Goal: Information Seeking & Learning: Find specific page/section

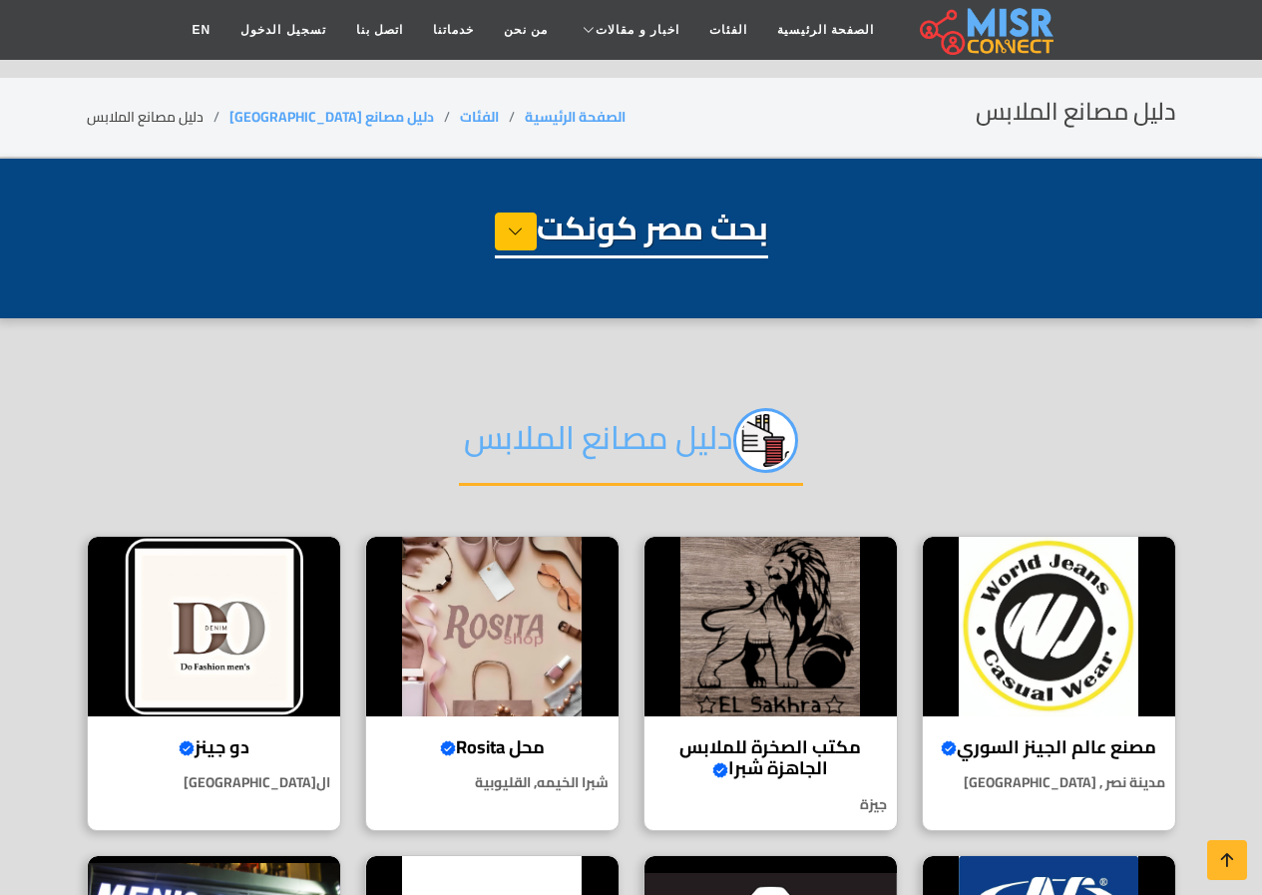
select select "**********"
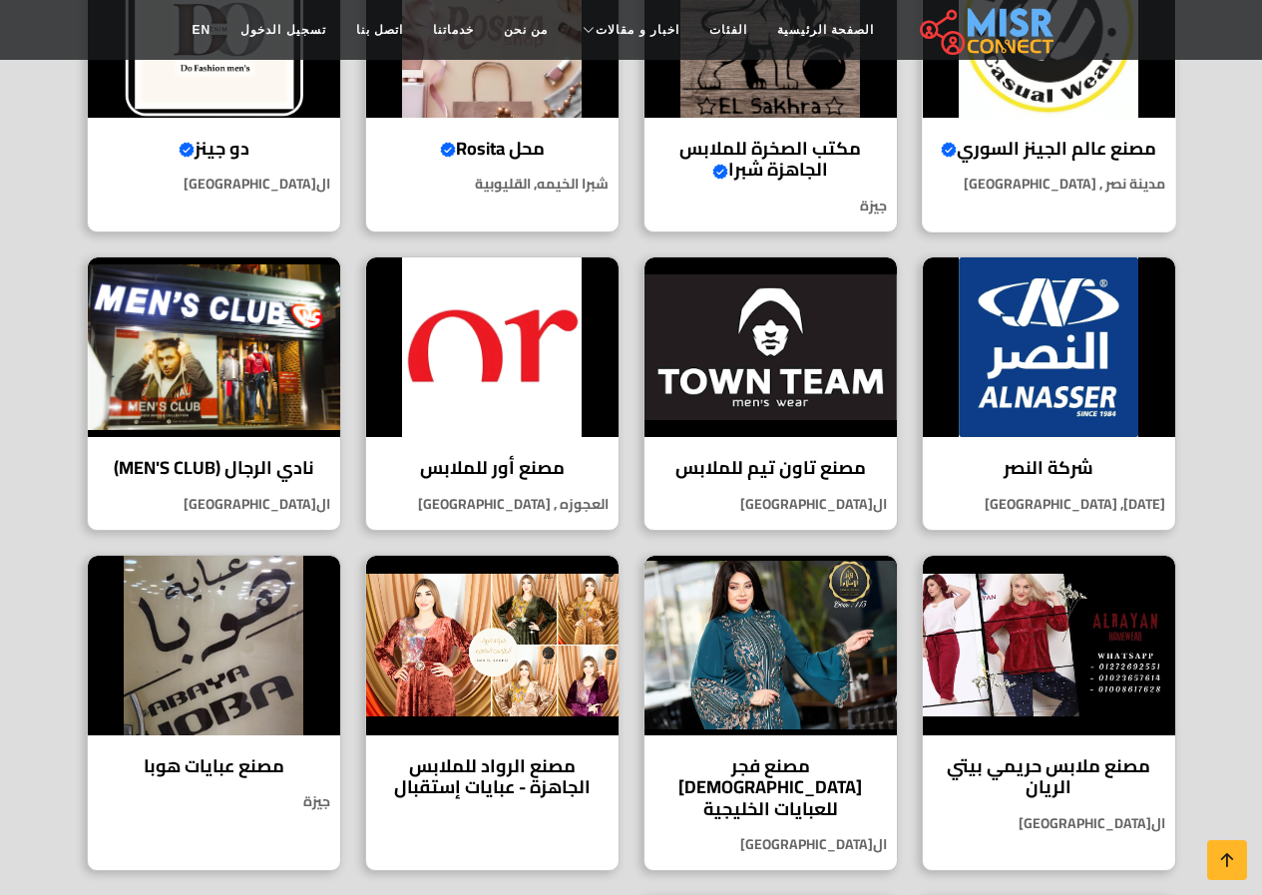
scroll to position [299, 0]
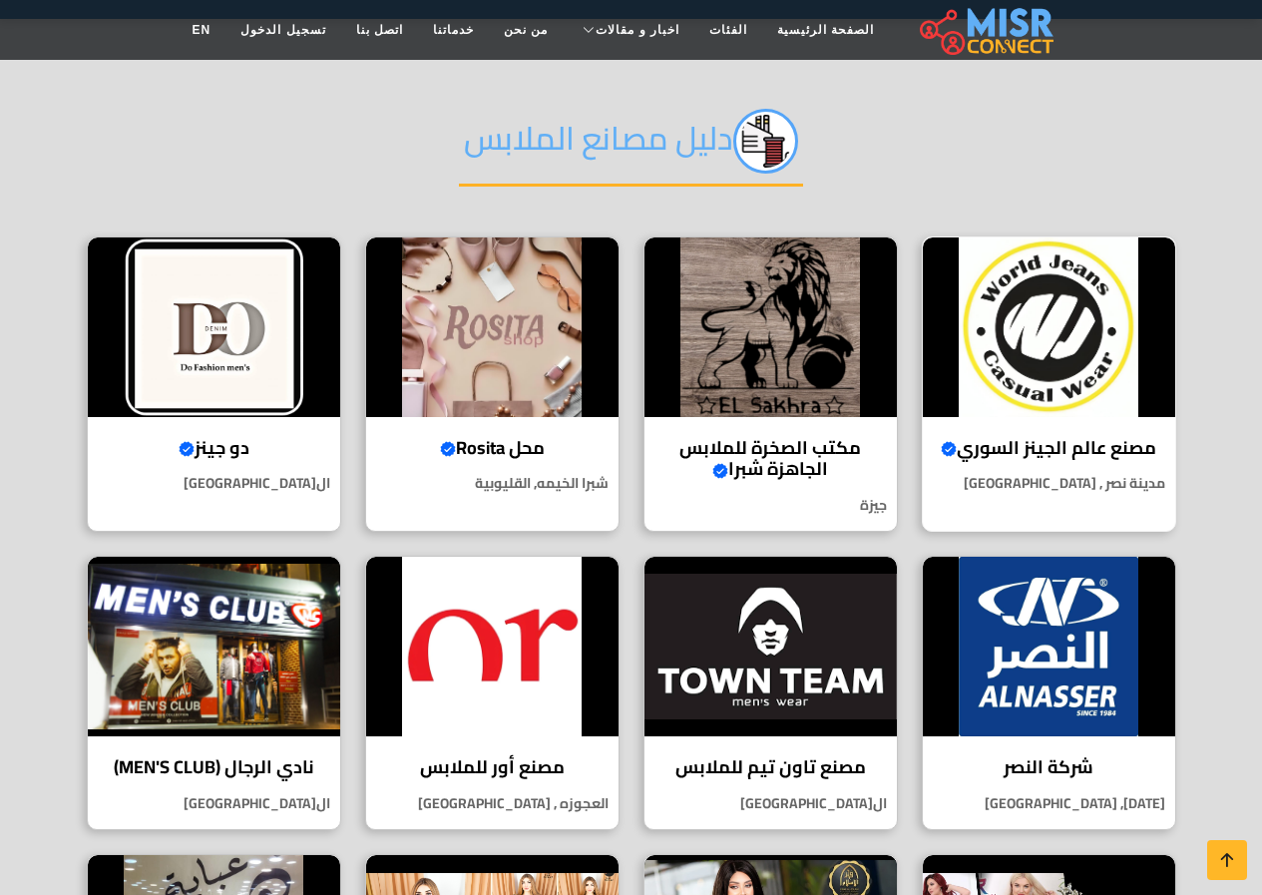
click at [1013, 403] on img at bounding box center [1049, 327] width 252 height 180
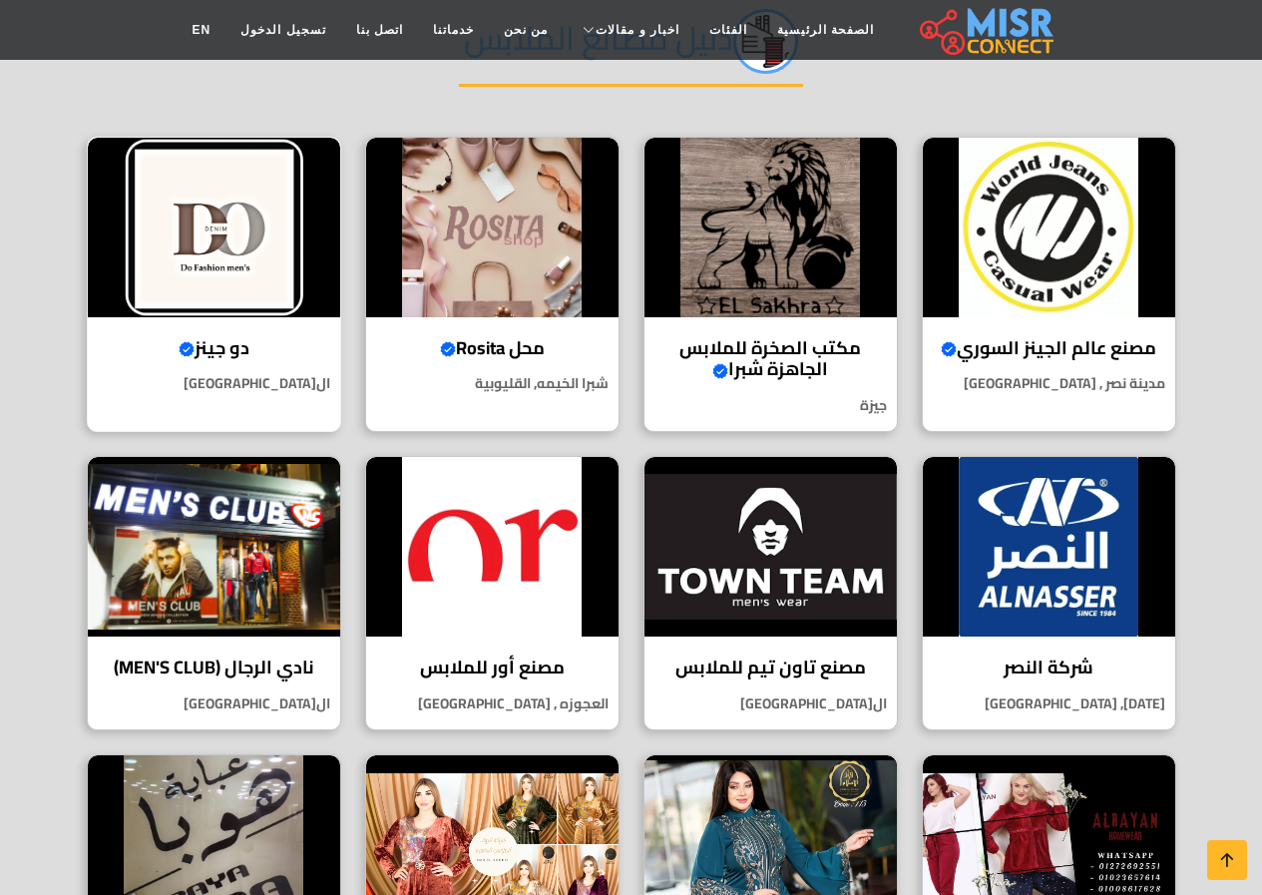
click at [231, 327] on div "دو جينز Verified account دو جينز | الجودة والأناقة في عالم الملابس الجينز ال[GE…" at bounding box center [214, 284] width 254 height 295
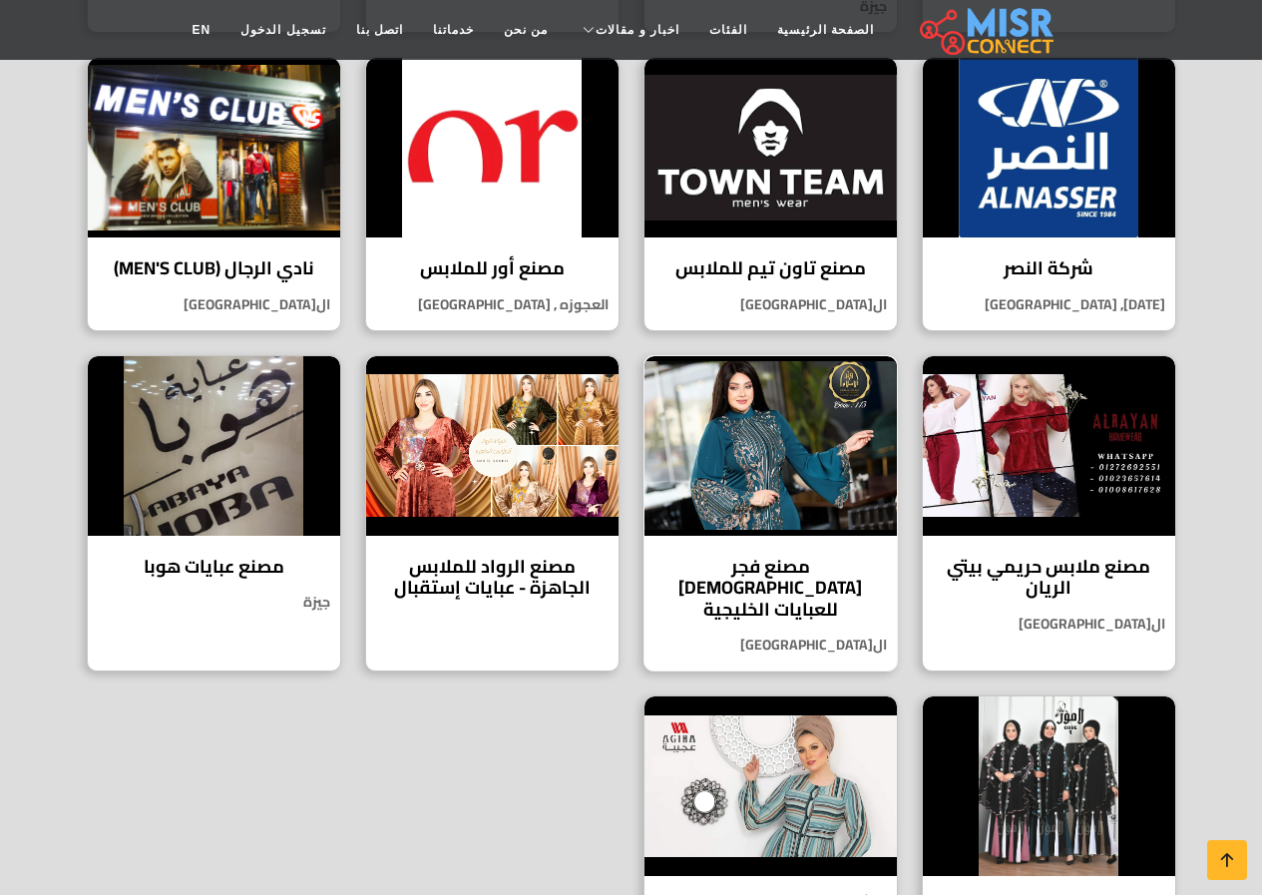
scroll to position [698, 0]
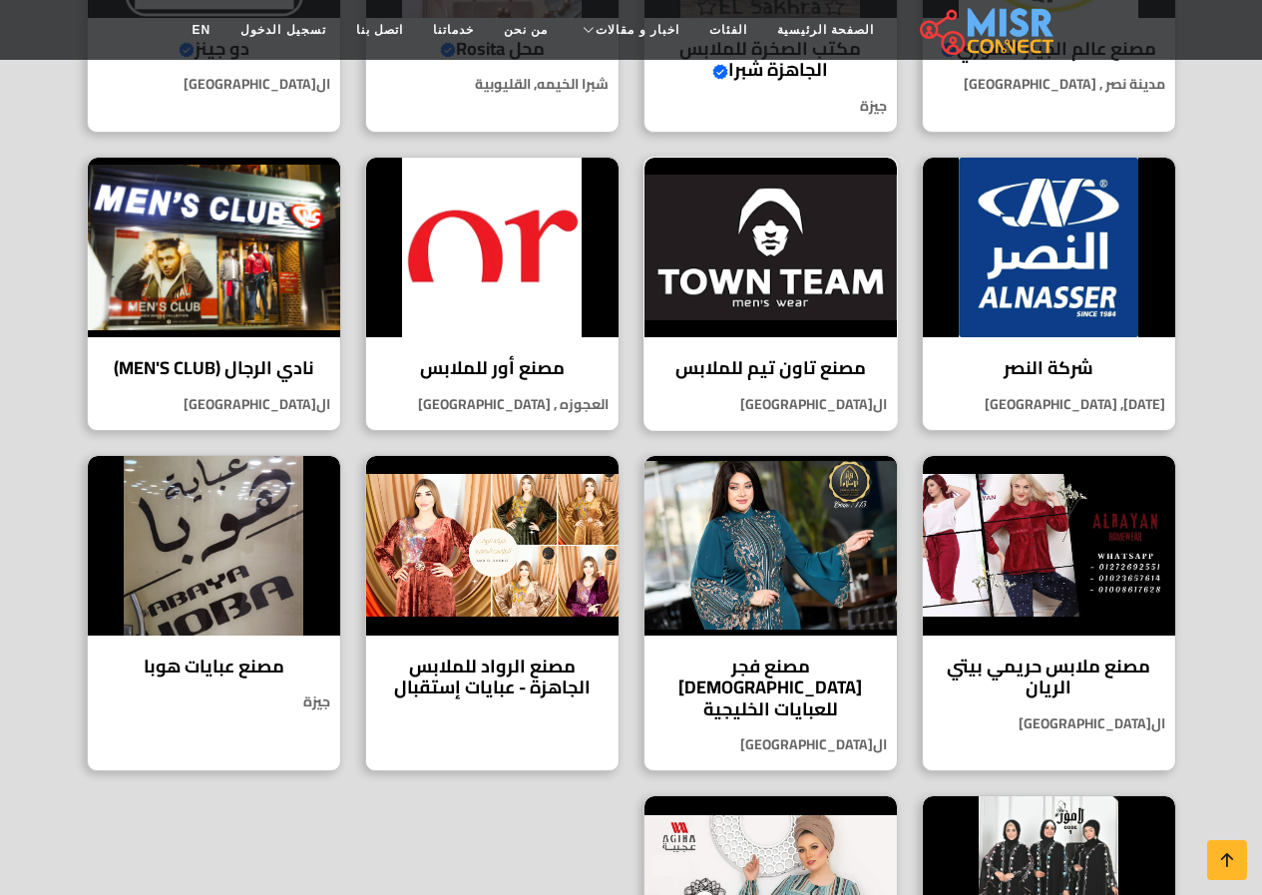
click at [778, 370] on h4 "مصنع تاون تيم للملابس" at bounding box center [770, 368] width 222 height 22
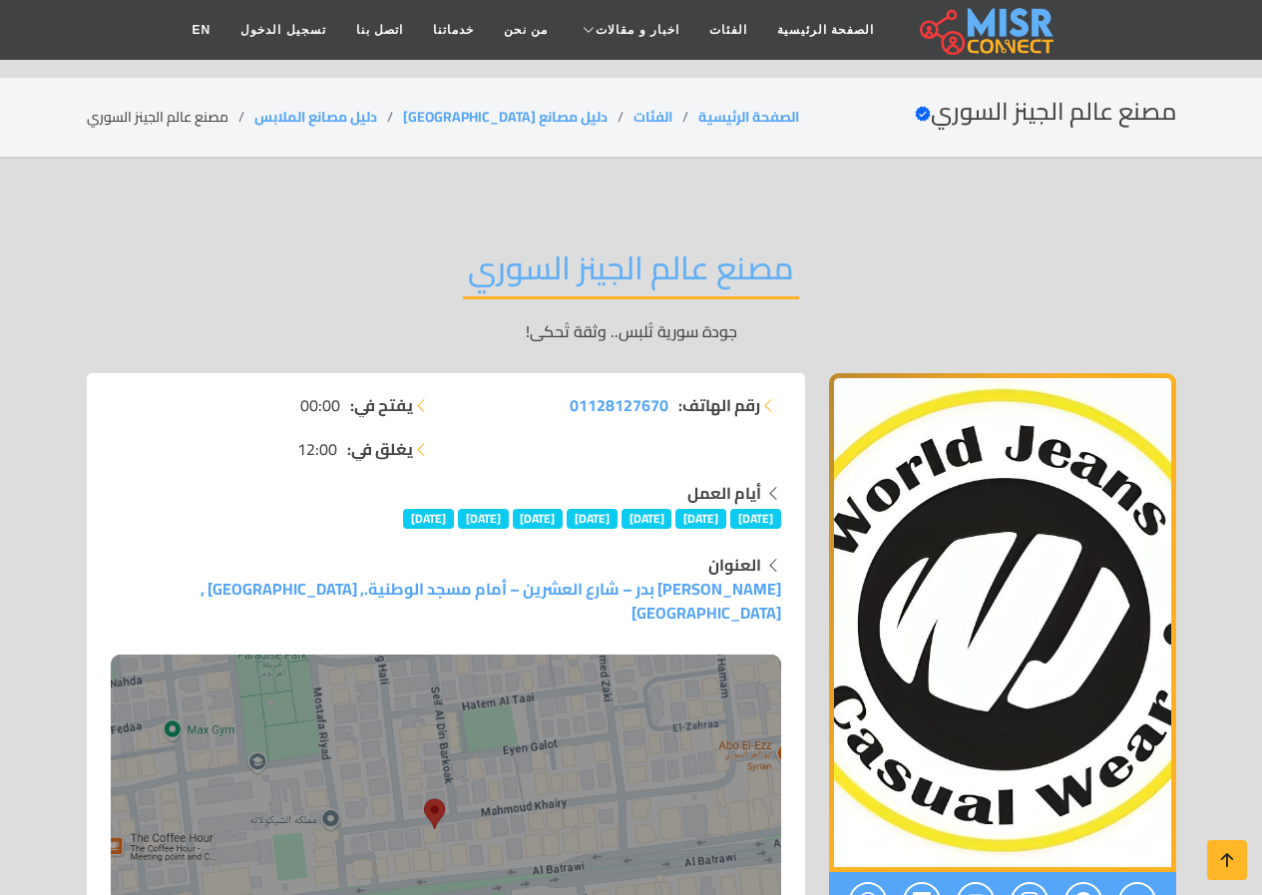
scroll to position [299, 0]
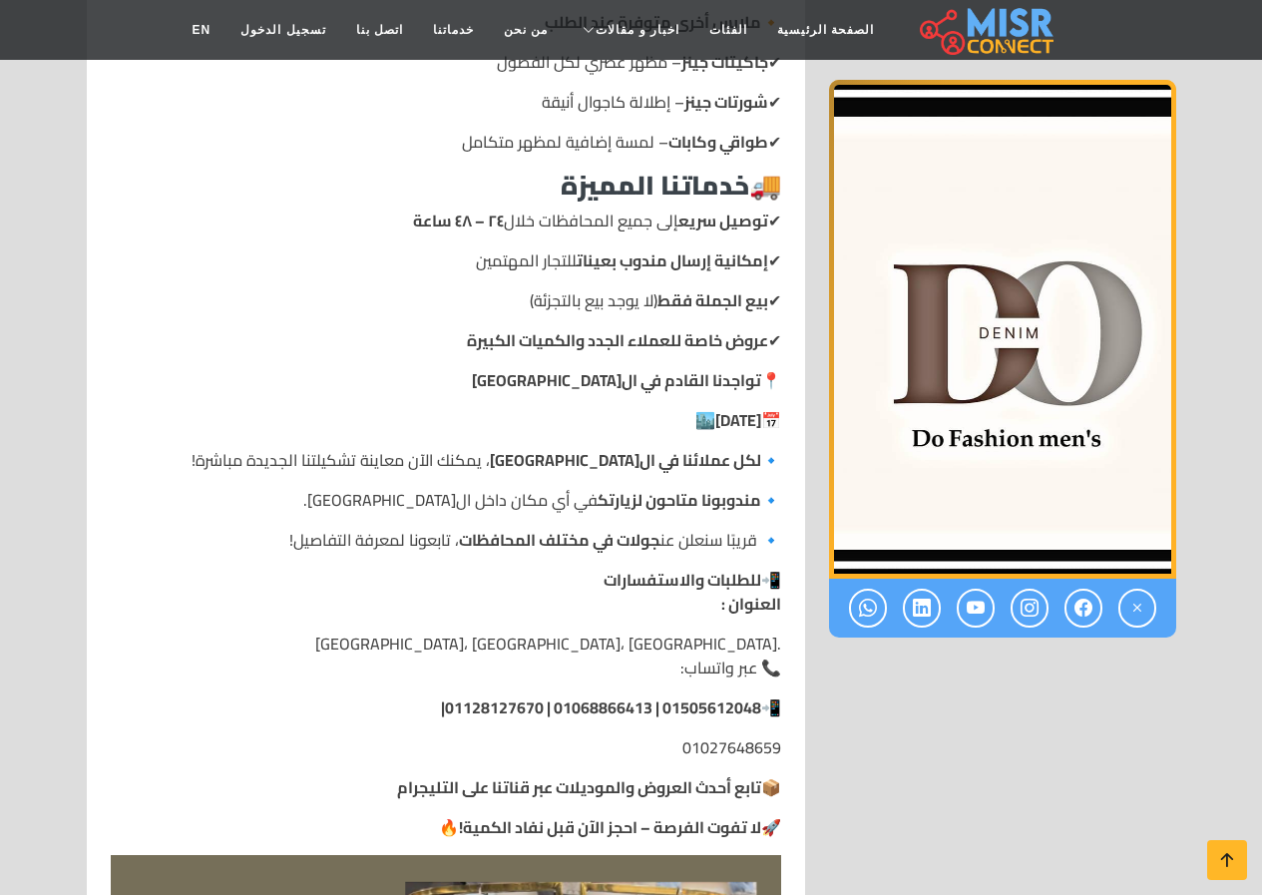
scroll to position [1496, 0]
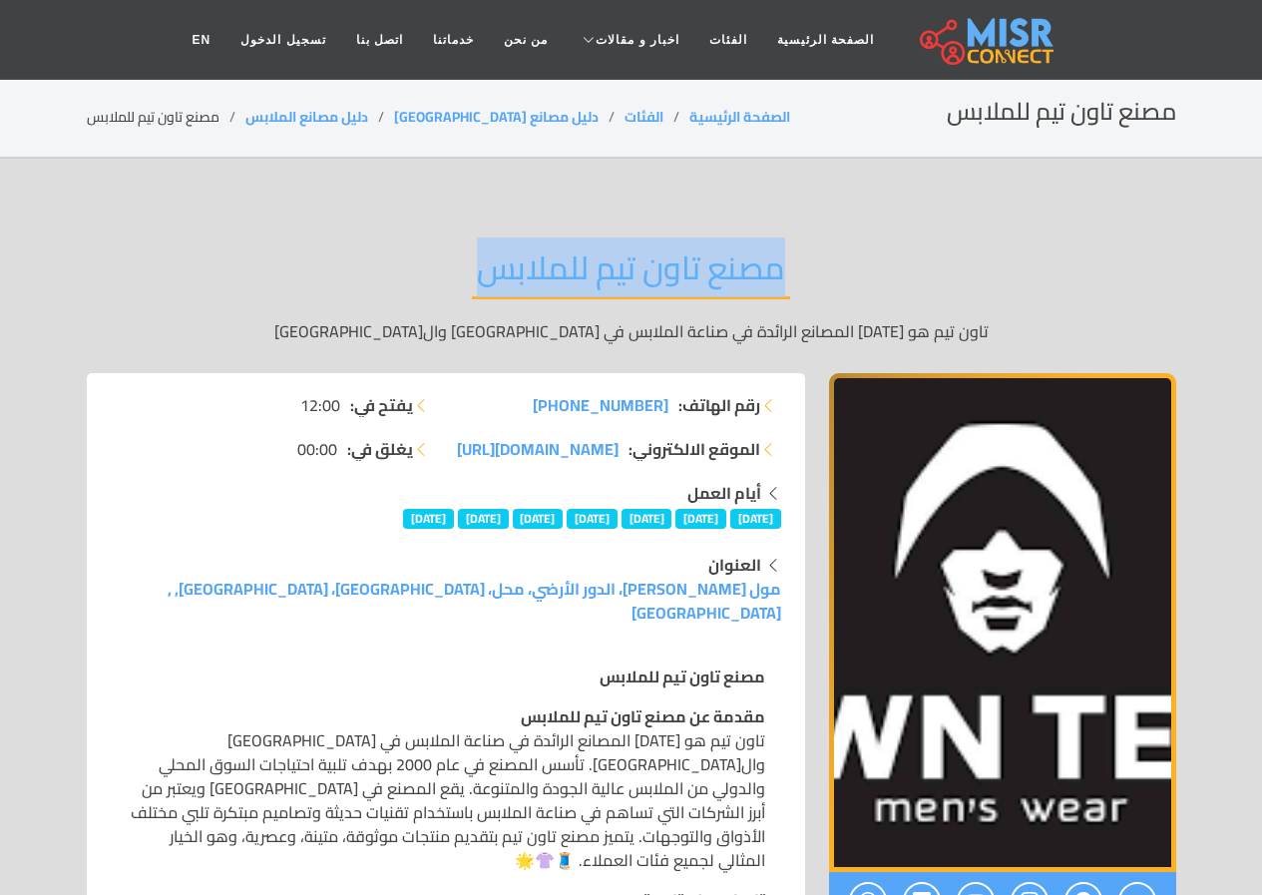
drag, startPoint x: 452, startPoint y: 254, endPoint x: 784, endPoint y: 251, distance: 332.2
click at [862, 305] on div "مصنع تاون تيم للملابس تاون تيم هو أحد المصانع الرائدة في صناعة الملابس في مصر و…" at bounding box center [631, 295] width 1089 height 155
copy h2 "مصنع تاون تيم للملابس"
